Goal: Navigation & Orientation: Find specific page/section

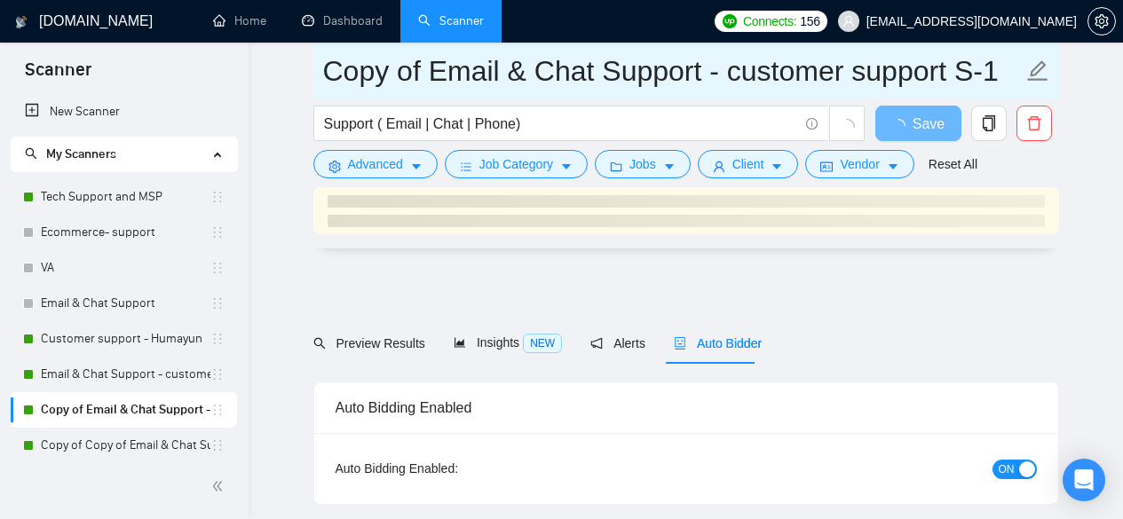
scroll to position [4205, 0]
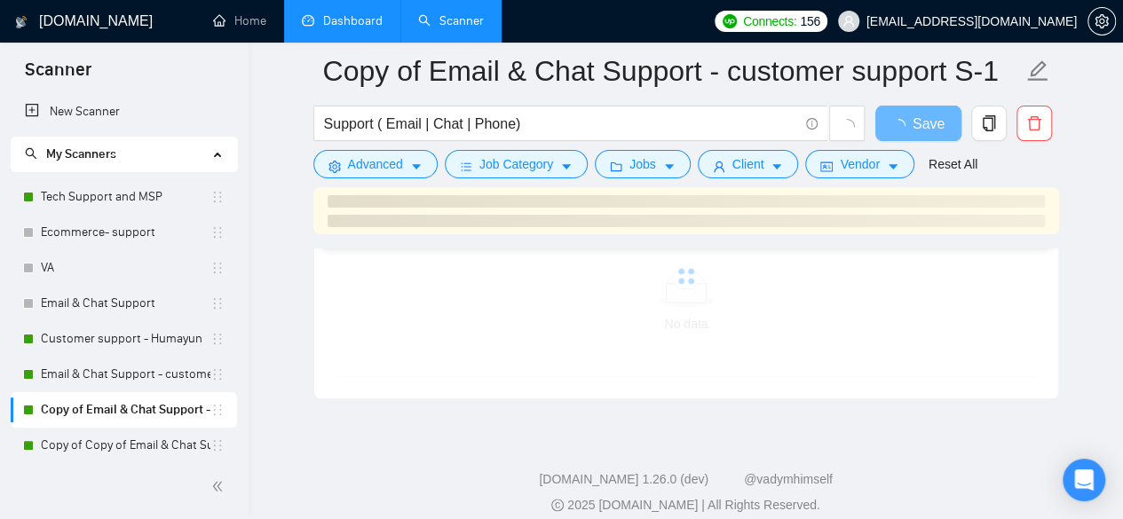
click at [325, 26] on link "Dashboard" at bounding box center [342, 20] width 81 height 15
